Goal: Task Accomplishment & Management: Manage account settings

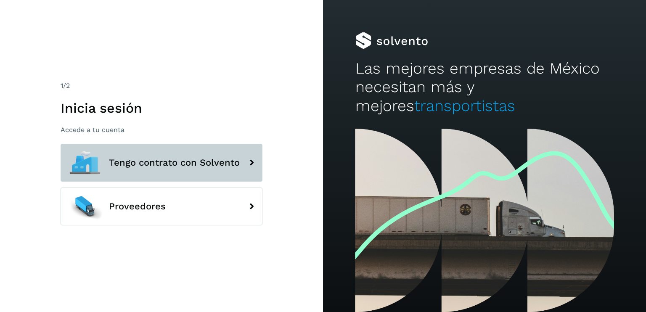
click at [200, 162] on span "Tengo contrato con Solvento" at bounding box center [174, 163] width 131 height 10
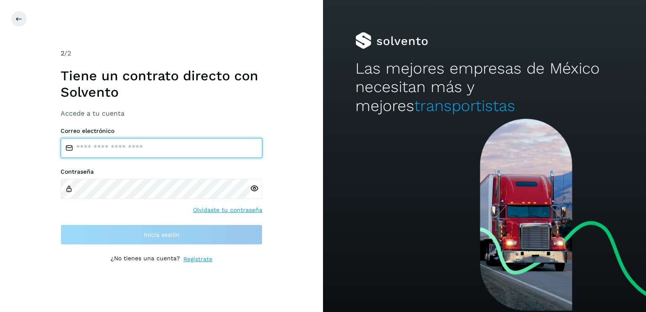
type input "**********"
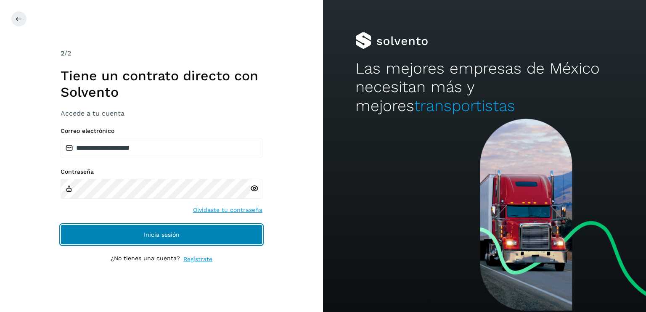
click at [158, 239] on button "Inicia sesión" at bounding box center [162, 234] width 202 height 20
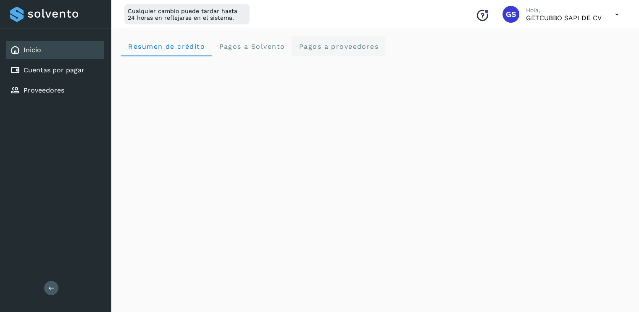
click at [318, 48] on span "Pagos a proveedores" at bounding box center [338, 46] width 80 height 8
click at [190, 46] on span "Resumen de crédito" at bounding box center [166, 46] width 77 height 8
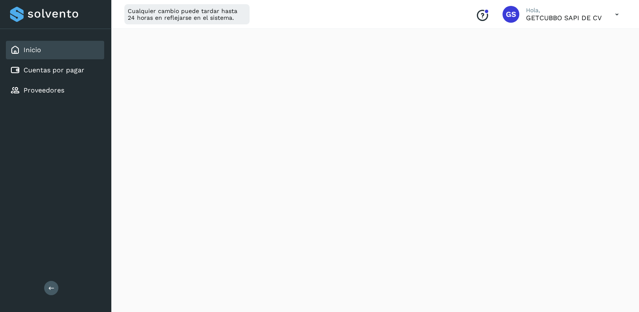
click at [49, 287] on icon at bounding box center [51, 288] width 6 height 6
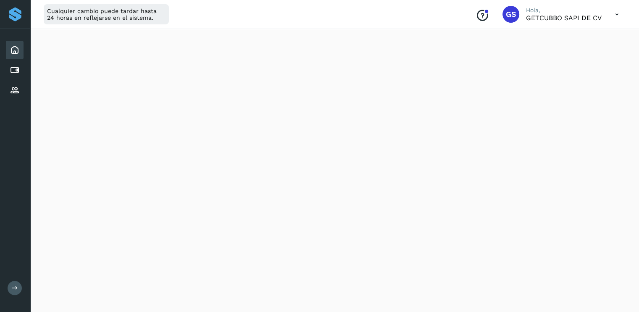
scroll to position [168, 0]
